Goal: Task Accomplishment & Management: Complete application form

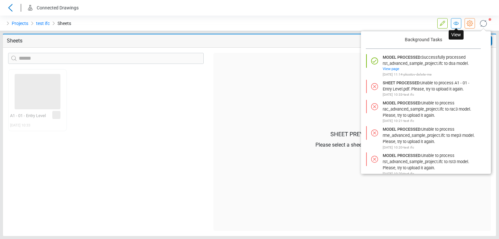
click at [455, 26] on icon at bounding box center [456, 23] width 8 height 8
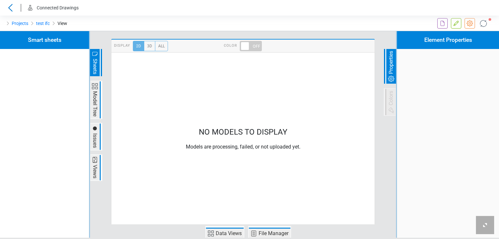
click at [454, 24] on icon at bounding box center [455, 23] width 5 height 5
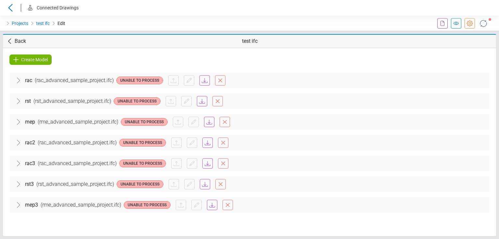
click at [44, 59] on span "Create Model" at bounding box center [34, 60] width 27 height 8
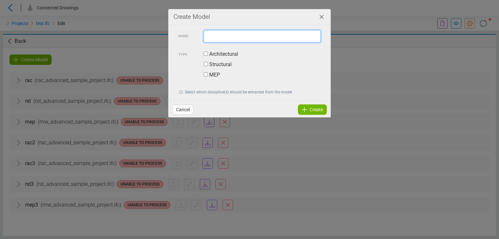
click at [241, 38] on input "text" at bounding box center [262, 36] width 117 height 12
type input "****"
click at [228, 50] on label "Architectural" at bounding box center [221, 54] width 34 height 8
click at [303, 111] on icon at bounding box center [304, 110] width 8 height 8
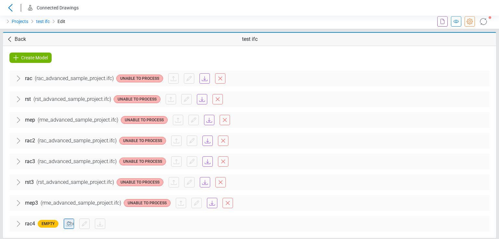
scroll to position [3, 0]
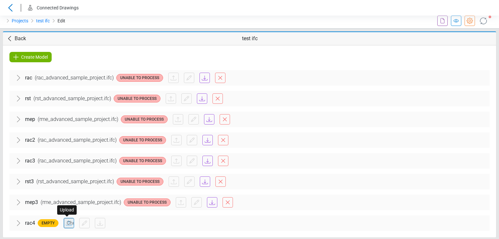
click at [68, 220] on input "file" at bounding box center [69, 223] width 10 height 10
type input "**********"
click at [32, 62] on div "Create Model rac ( rac_advanced_sample_project.ifc ) Unable to Process Architec…" at bounding box center [249, 141] width 493 height 192
click at [30, 52] on div "Create Model" at bounding box center [30, 57] width 42 height 10
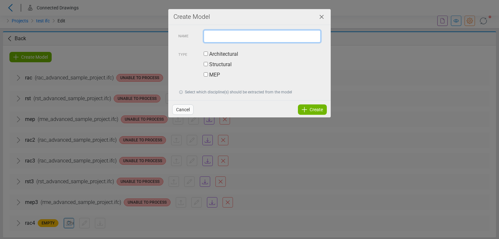
click at [221, 37] on input "text" at bounding box center [262, 36] width 117 height 12
type input "****"
click at [214, 64] on label "Structural" at bounding box center [218, 65] width 28 height 8
click at [309, 111] on div "Create" at bounding box center [312, 110] width 29 height 10
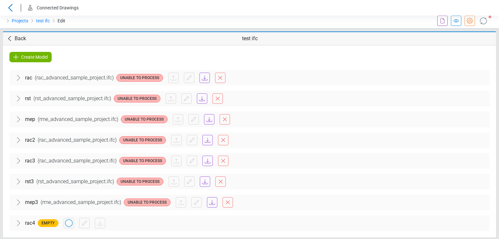
click at [27, 58] on span "Create Model" at bounding box center [34, 57] width 27 height 8
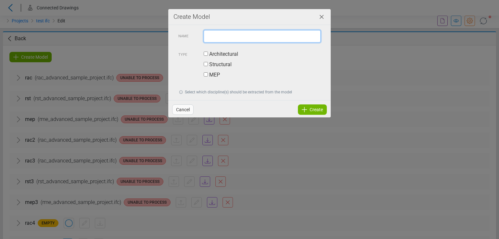
click at [210, 38] on input "text" at bounding box center [262, 36] width 117 height 12
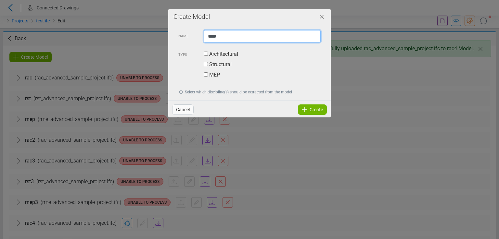
type input "****"
click at [213, 75] on label "MEP" at bounding box center [212, 75] width 16 height 8
click at [302, 110] on icon at bounding box center [304, 110] width 8 height 8
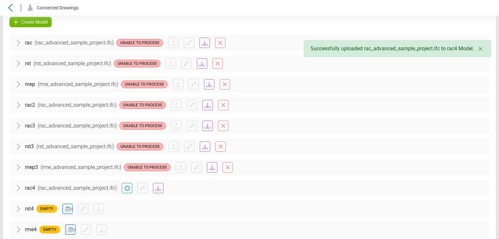
scroll to position [44, 0]
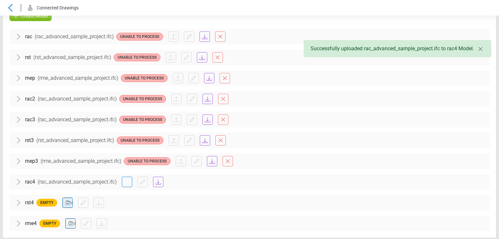
click at [69, 198] on input "file" at bounding box center [68, 203] width 10 height 10
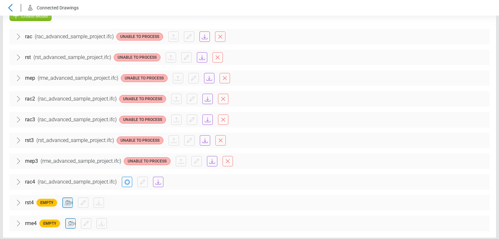
type input "**********"
click at [71, 222] on input "file" at bounding box center [71, 224] width 10 height 10
type input "**********"
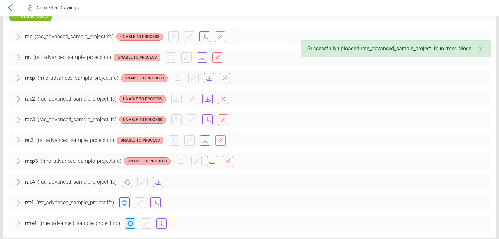
scroll to position [0, 0]
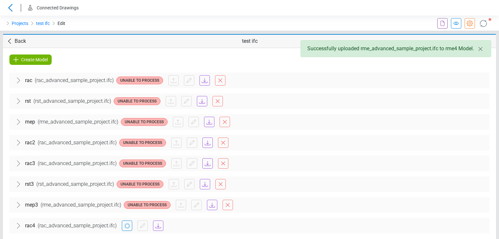
click at [438, 27] on icon at bounding box center [442, 23] width 8 height 8
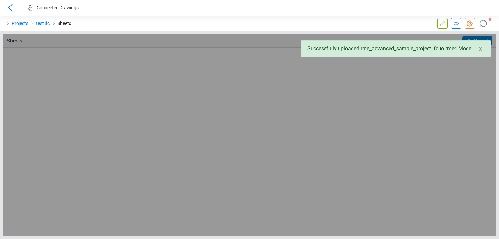
click at [480, 50] on icon "Close" at bounding box center [480, 49] width 4 height 4
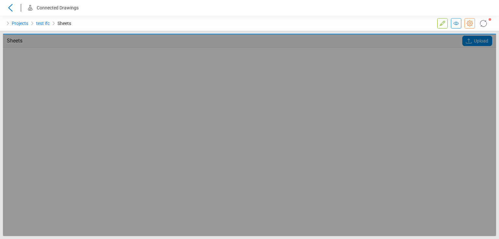
click at [476, 40] on span "Upload" at bounding box center [481, 41] width 14 height 10
click at [0, 0] on input "Upload" at bounding box center [0, 0] width 0 height 0
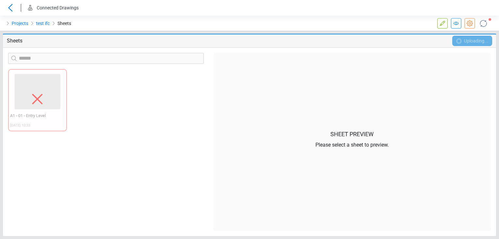
click at [481, 25] on icon at bounding box center [482, 23] width 15 height 15
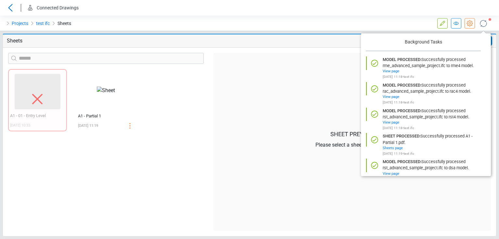
click at [470, 39] on p "Background Tasks" at bounding box center [422, 42] width 115 height 18
click at [318, 43] on div at bounding box center [250, 41] width 169 height 10
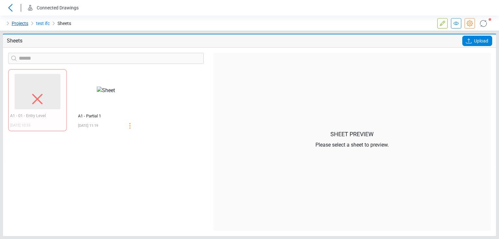
click at [16, 24] on link "Projects" at bounding box center [20, 23] width 17 height 8
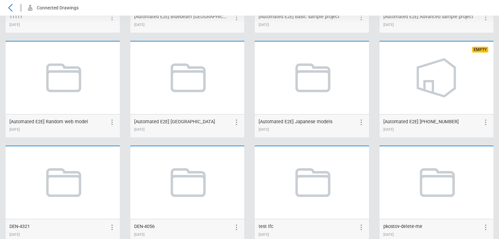
scroll to position [1181, 0]
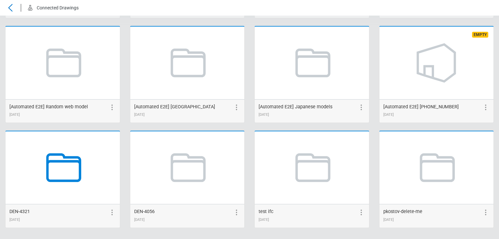
click at [61, 171] on icon at bounding box center [62, 167] width 49 height 49
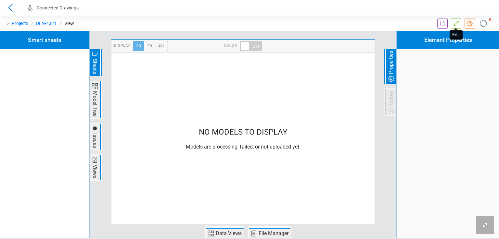
click at [453, 21] on icon at bounding box center [456, 23] width 8 height 8
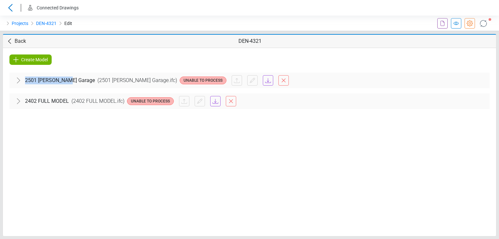
drag, startPoint x: 25, startPoint y: 78, endPoint x: 67, endPoint y: 83, distance: 42.2
click at [67, 83] on span "2501 [PERSON_NAME] Garage" at bounding box center [60, 81] width 70 height 8
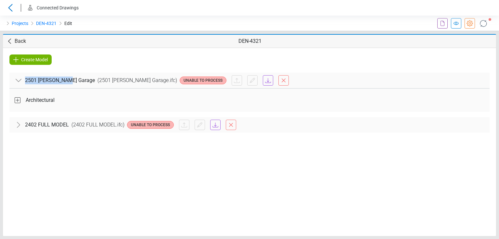
copy span "2501 [PERSON_NAME] Garage"
drag, startPoint x: 24, startPoint y: 122, endPoint x: 69, endPoint y: 128, distance: 44.9
click at [69, 128] on div "2402 FULL MODEL ( 2402 FULL MODEL.ifc ) Unable to Process" at bounding box center [249, 125] width 480 height 16
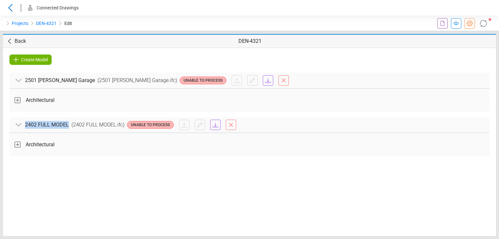
copy span "2402 FULL MODEL"
drag, startPoint x: 35, startPoint y: 18, endPoint x: 55, endPoint y: 19, distance: 20.5
click at [55, 19] on ol "Projects DEN-4321 Edit" at bounding box center [38, 24] width 76 height 16
copy link "DEN-4321"
click at [13, 25] on link "Projects" at bounding box center [20, 23] width 17 height 8
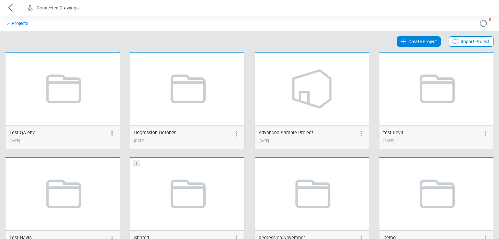
click at [408, 44] on span "Create Project" at bounding box center [422, 42] width 29 height 8
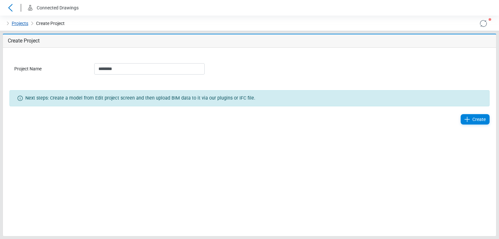
type input "********"
click at [20, 25] on link "Projects" at bounding box center [20, 23] width 17 height 8
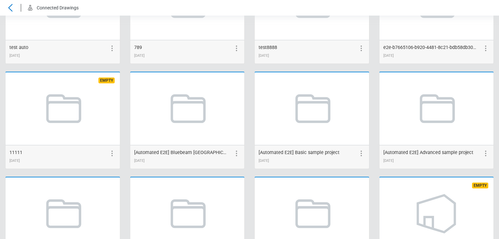
scroll to position [1181, 0]
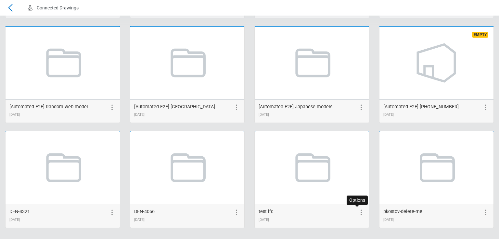
click at [358, 212] on icon at bounding box center [361, 213] width 8 height 8
click at [347, 211] on icon at bounding box center [349, 212] width 4 height 5
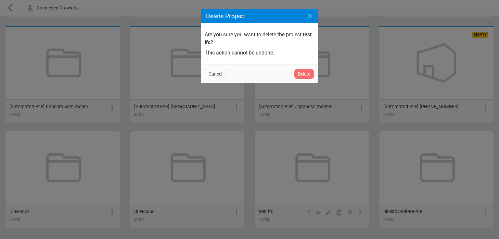
click at [303, 74] on span "Delete" at bounding box center [304, 74] width 12 height 8
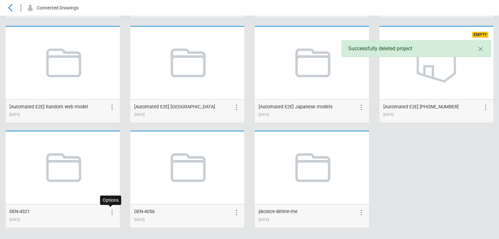
click at [109, 211] on icon at bounding box center [112, 213] width 8 height 8
click at [96, 210] on icon at bounding box center [100, 213] width 8 height 8
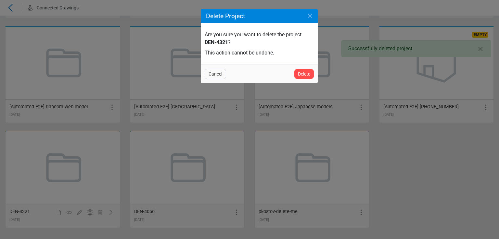
click at [293, 75] on div "Cancel Delete" at bounding box center [259, 74] width 117 height 19
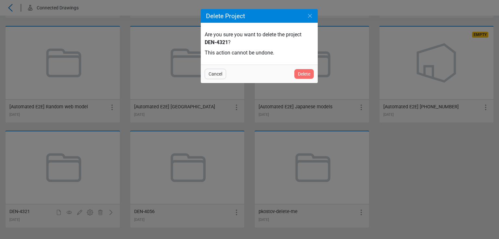
click at [298, 72] on span "Delete" at bounding box center [304, 74] width 12 height 8
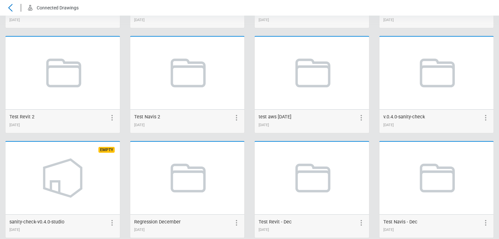
scroll to position [0, 0]
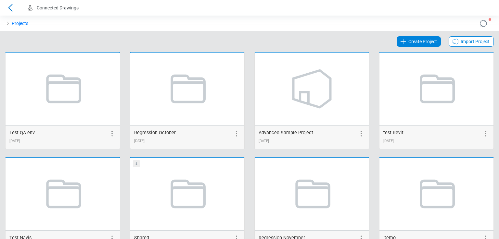
click at [400, 40] on icon at bounding box center [403, 42] width 8 height 8
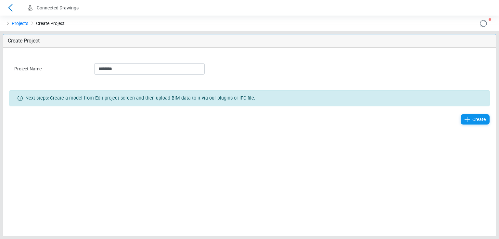
type input "********"
click at [469, 122] on icon at bounding box center [467, 120] width 8 height 8
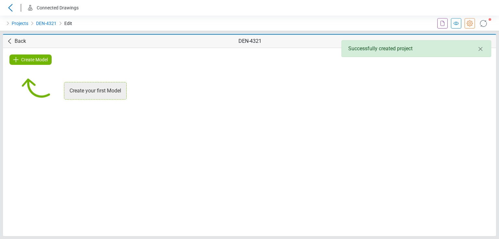
click at [32, 61] on span "Create Model" at bounding box center [34, 60] width 27 height 8
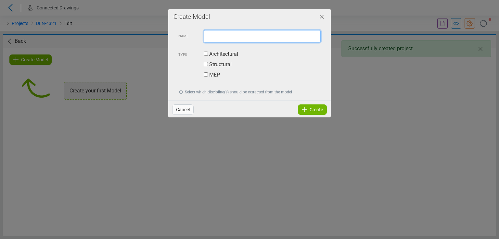
click at [233, 34] on input "text" at bounding box center [262, 36] width 117 height 12
paste input "**********"
type input "**********"
click at [225, 55] on label "Architectural" at bounding box center [221, 54] width 34 height 8
click at [320, 111] on span "Create" at bounding box center [315, 110] width 13 height 8
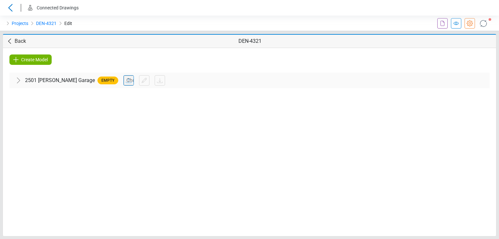
click at [47, 59] on span "Create Model" at bounding box center [34, 60] width 27 height 8
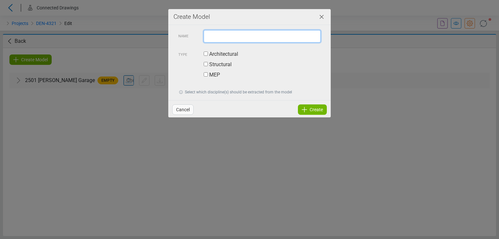
click at [221, 33] on input "text" at bounding box center [262, 36] width 117 height 12
paste input "**********"
type input "**********"
click at [217, 54] on label "Architectural" at bounding box center [221, 54] width 34 height 8
click at [319, 112] on span "Create" at bounding box center [315, 110] width 13 height 8
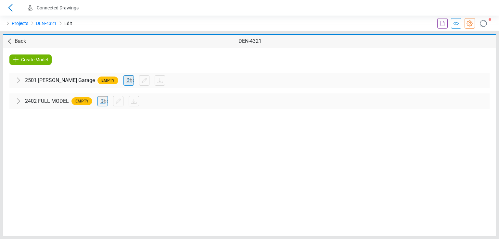
click at [124, 81] on input "file" at bounding box center [129, 81] width 10 height 10
type input "**********"
click at [99, 101] on input "file" at bounding box center [103, 101] width 10 height 10
type input "**********"
drag, startPoint x: 24, startPoint y: 22, endPoint x: 34, endPoint y: 26, distance: 10.5
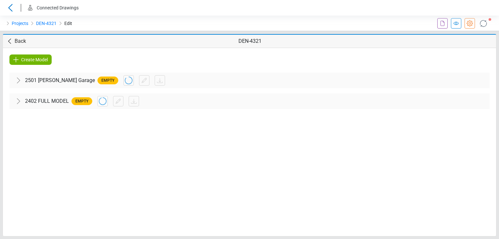
click at [34, 26] on li "DEN-4321" at bounding box center [42, 23] width 28 height 10
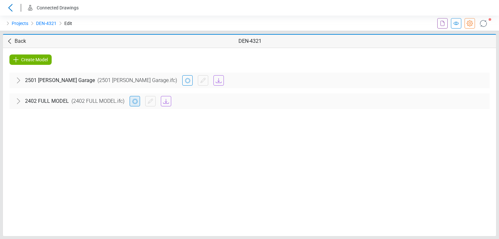
click at [482, 23] on icon at bounding box center [482, 23] width 13 height 13
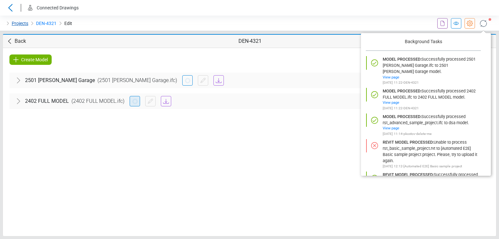
click at [13, 22] on link "Projects" at bounding box center [20, 23] width 17 height 8
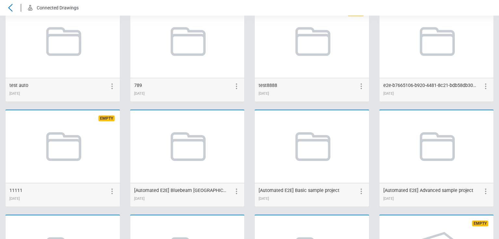
scroll to position [1181, 0]
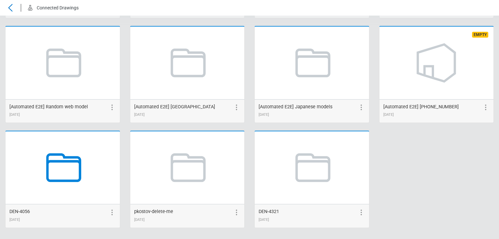
click at [68, 170] on icon at bounding box center [62, 167] width 49 height 49
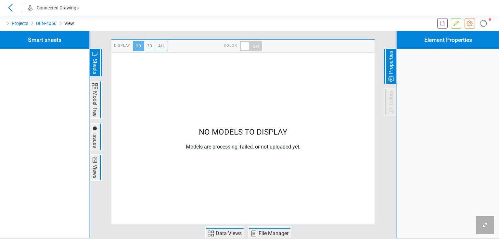
click at [456, 24] on icon at bounding box center [456, 23] width 8 height 8
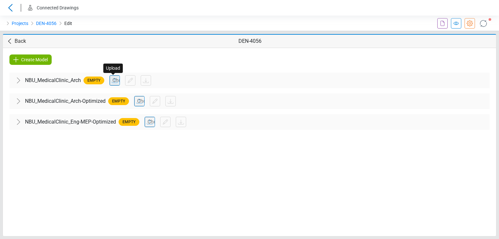
click at [117, 77] on input "file" at bounding box center [115, 81] width 10 height 10
type input "**********"
click at [142, 101] on input "file" at bounding box center [139, 101] width 10 height 10
type input "**********"
click at [151, 118] on input "file" at bounding box center [150, 122] width 10 height 10
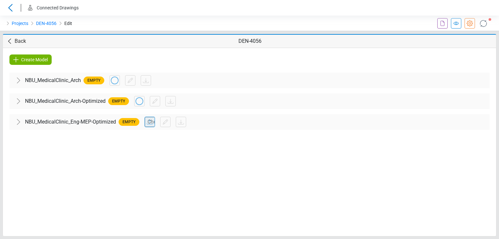
type input "**********"
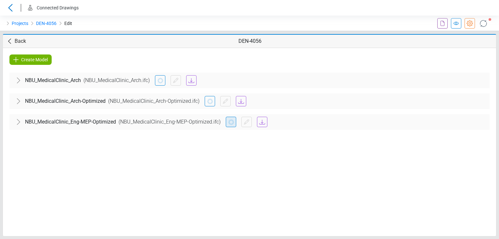
click at [485, 22] on icon at bounding box center [483, 24] width 12 height 12
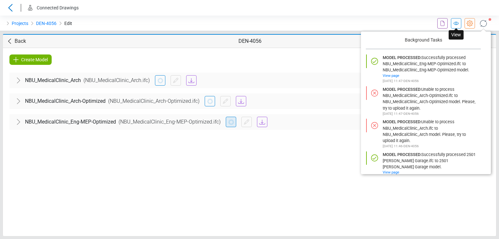
click at [459, 24] on icon at bounding box center [456, 23] width 8 height 8
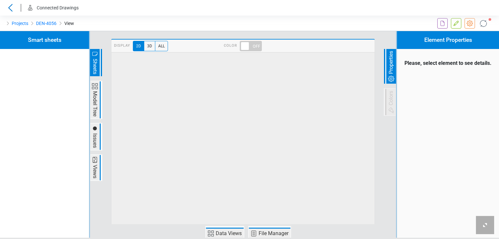
click at [454, 24] on icon at bounding box center [455, 23] width 5 height 5
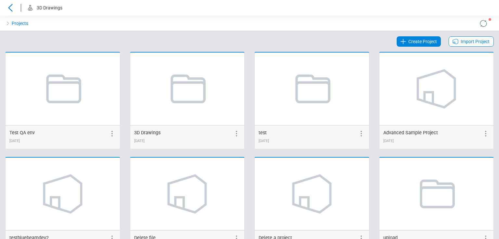
click at [409, 40] on span "Create Project" at bounding box center [422, 42] width 29 height 8
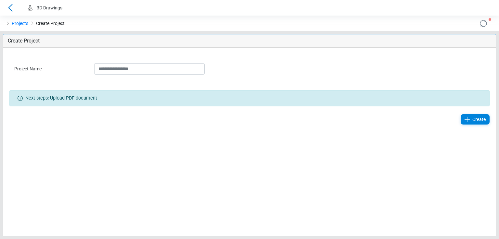
click at [152, 70] on input "Project Name" at bounding box center [149, 68] width 110 height 11
type input "**********"
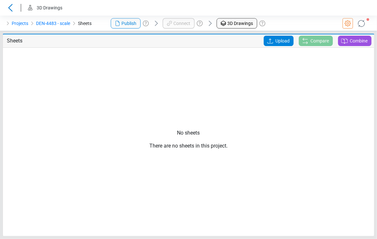
click at [280, 41] on span "Upload" at bounding box center [282, 41] width 14 height 10
click at [0, 0] on input "Upload" at bounding box center [0, 0] width 0 height 0
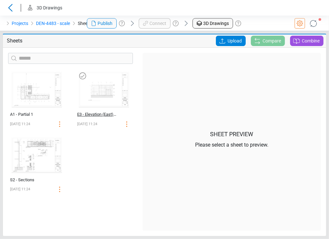
click at [101, 115] on div "E3 - Elevation (East) Partial 1" at bounding box center [97, 114] width 40 height 6
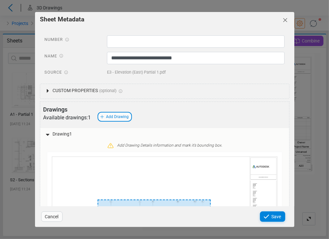
click at [283, 21] on icon "Close" at bounding box center [286, 20] width 8 height 8
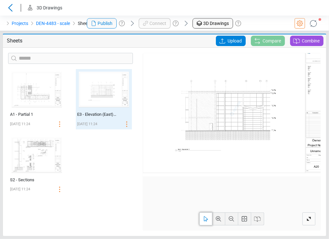
click at [227, 43] on div "Upload" at bounding box center [231, 41] width 30 height 10
click at [0, 0] on input "Upload" at bounding box center [0, 0] width 0 height 0
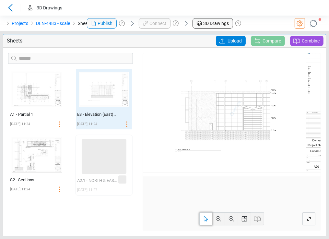
click at [319, 21] on icon at bounding box center [314, 23] width 10 height 10
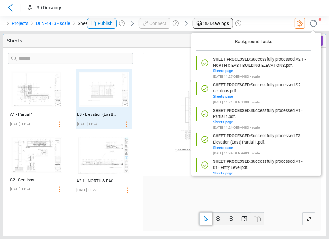
click at [313, 26] on icon at bounding box center [313, 23] width 9 height 9
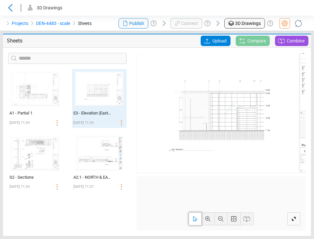
click at [206, 43] on icon at bounding box center [207, 41] width 6 height 5
click at [0, 0] on input "Upload" at bounding box center [0, 0] width 0 height 0
